Goal: Task Accomplishment & Management: Use online tool/utility

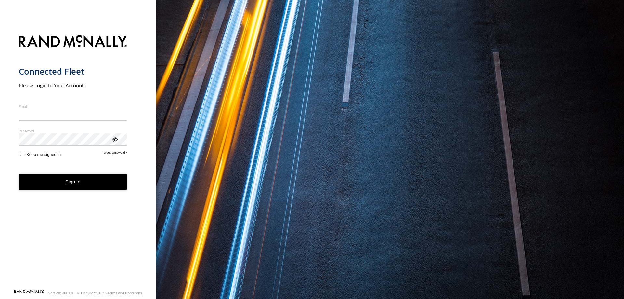
type input "**********"
click at [41, 193] on form "**********" at bounding box center [78, 160] width 119 height 258
click at [90, 182] on button "Sign in" at bounding box center [73, 182] width 108 height 16
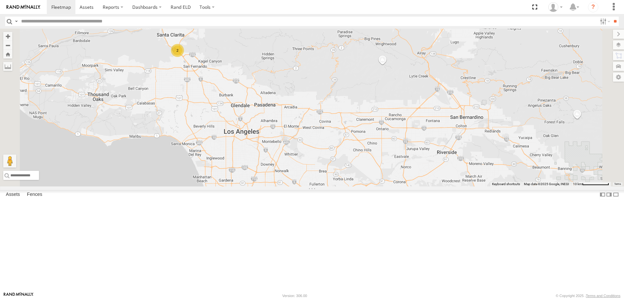
click at [184, 57] on div "2" at bounding box center [177, 50] width 13 height 13
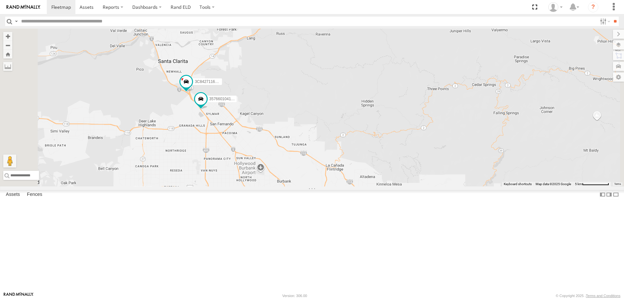
drag, startPoint x: 221, startPoint y: 143, endPoint x: 226, endPoint y: 172, distance: 29.0
click at [226, 172] on div "806599DA3BBC 3C8427116514 357660104101654" at bounding box center [312, 108] width 624 height 158
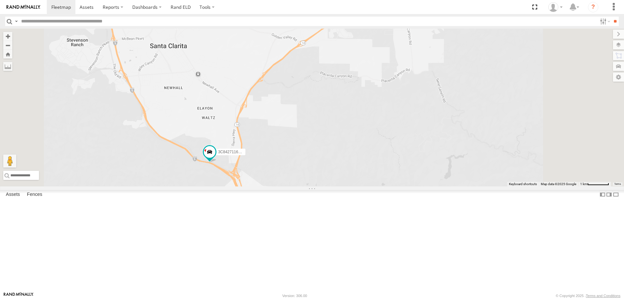
click at [0, 0] on div "All Assets" at bounding box center [0, 0] width 0 height 0
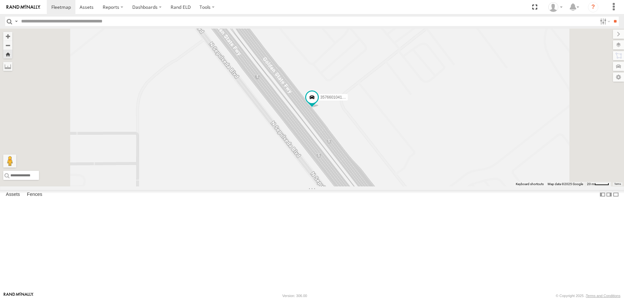
click at [0, 0] on div "3C8427116514" at bounding box center [0, 0] width 0 height 0
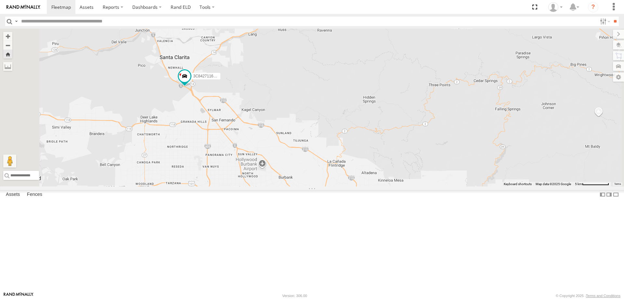
drag, startPoint x: 255, startPoint y: 152, endPoint x: 286, endPoint y: 167, distance: 34.5
click at [286, 167] on div "3C8427116514" at bounding box center [312, 108] width 624 height 158
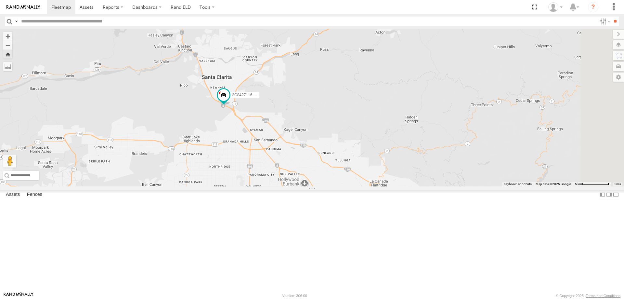
click at [0, 0] on div "All Assets" at bounding box center [0, 0] width 0 height 0
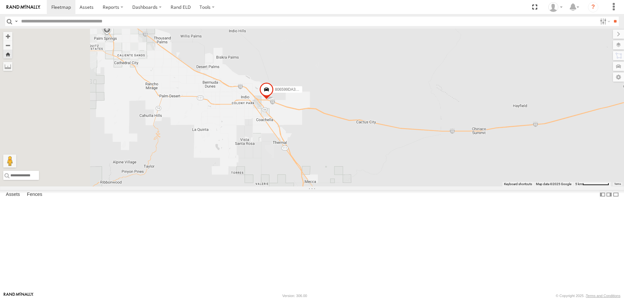
drag, startPoint x: 299, startPoint y: 173, endPoint x: 349, endPoint y: 160, distance: 52.1
click at [349, 160] on div "806599DA3BBC" at bounding box center [312, 108] width 624 height 158
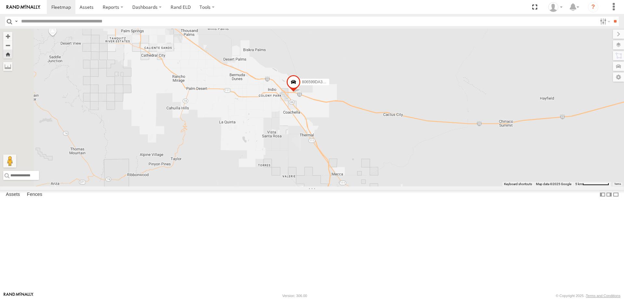
click at [0, 0] on link at bounding box center [0, 0] width 0 height 0
